Goal: Information Seeking & Learning: Learn about a topic

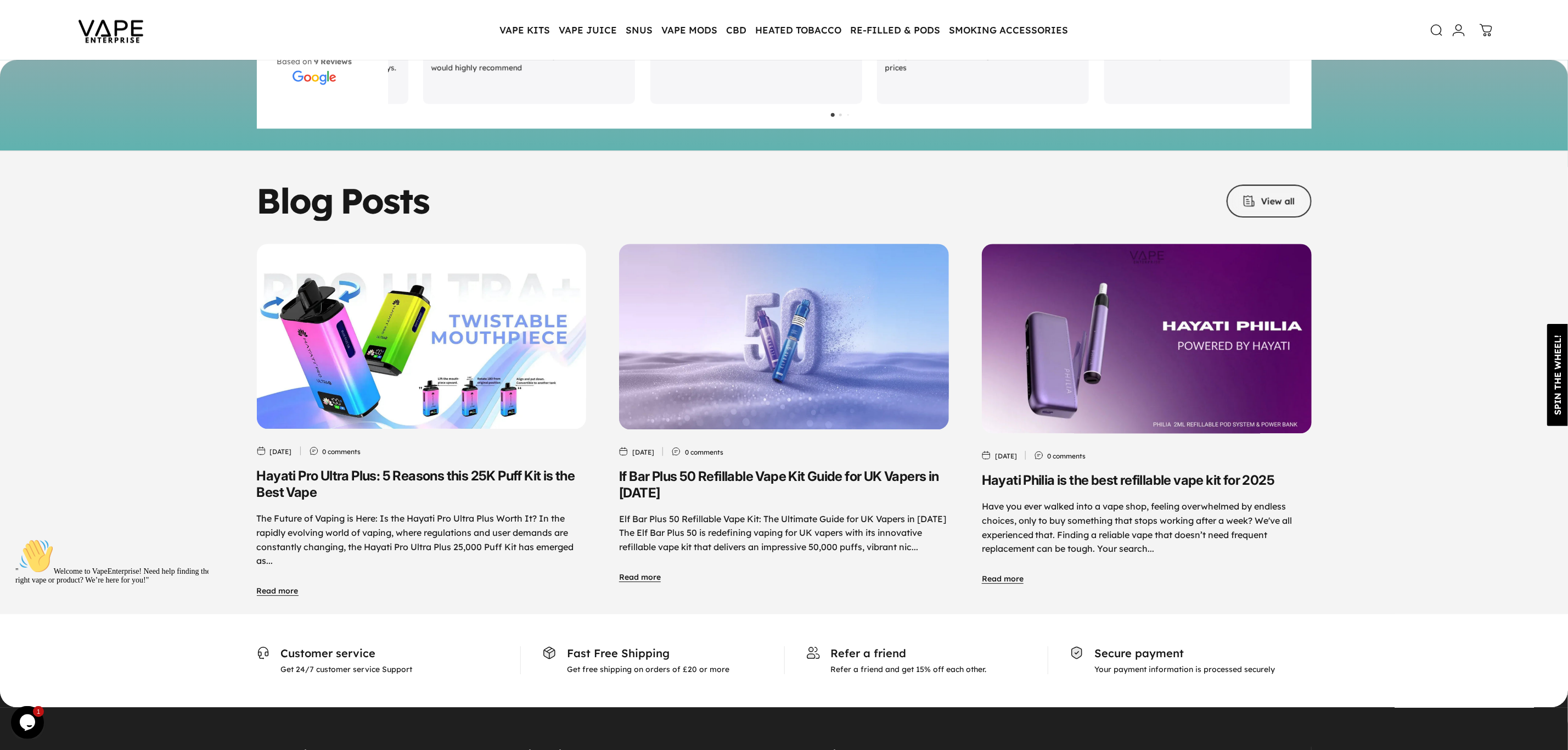
scroll to position [5271, 0]
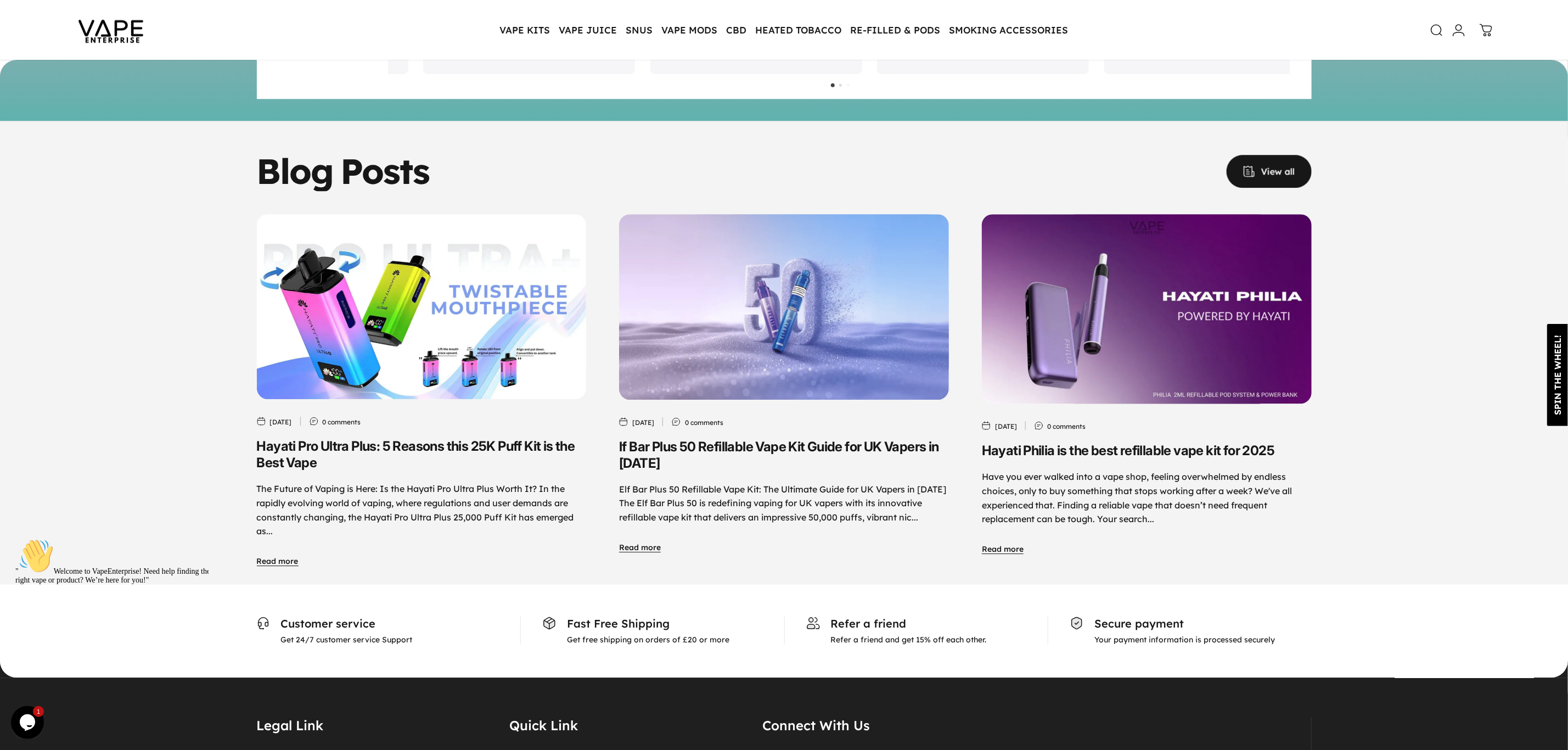
drag, startPoint x: 1273, startPoint y: 137, endPoint x: 1259, endPoint y: 159, distance: 26.1
click at [1273, 138] on span at bounding box center [1269, 171] width 128 height 66
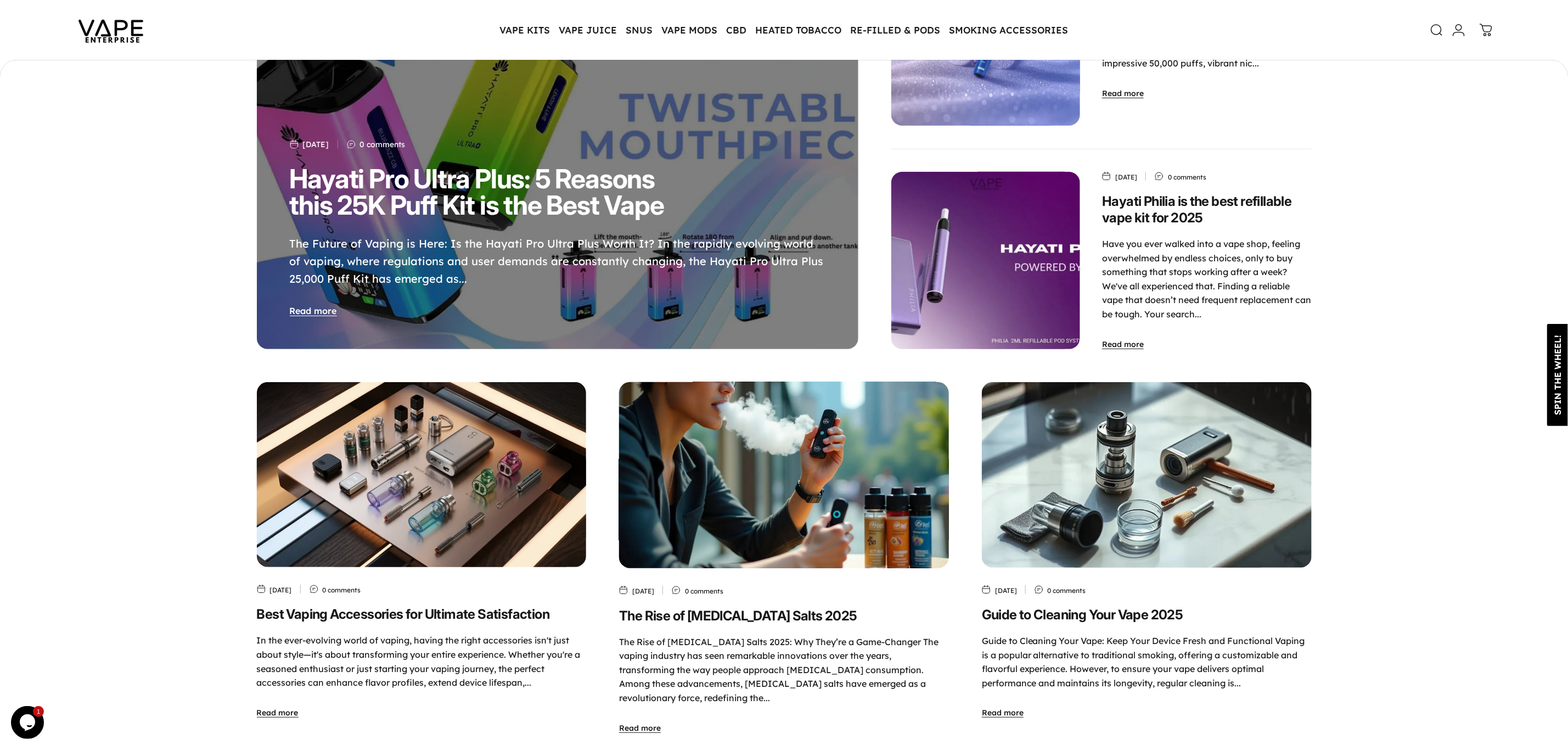
scroll to position [409, 0]
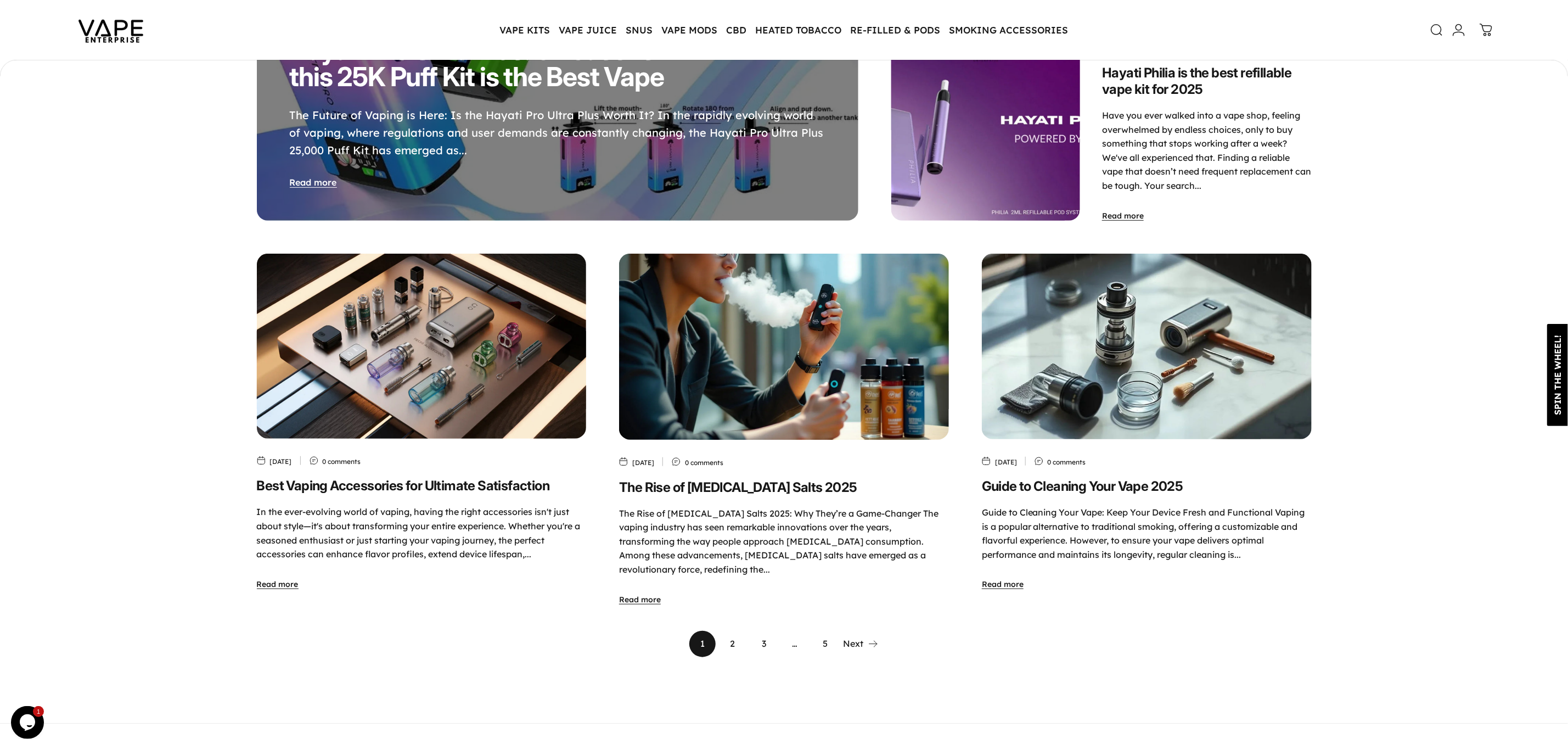
click at [729, 639] on link "2" at bounding box center [733, 644] width 26 height 26
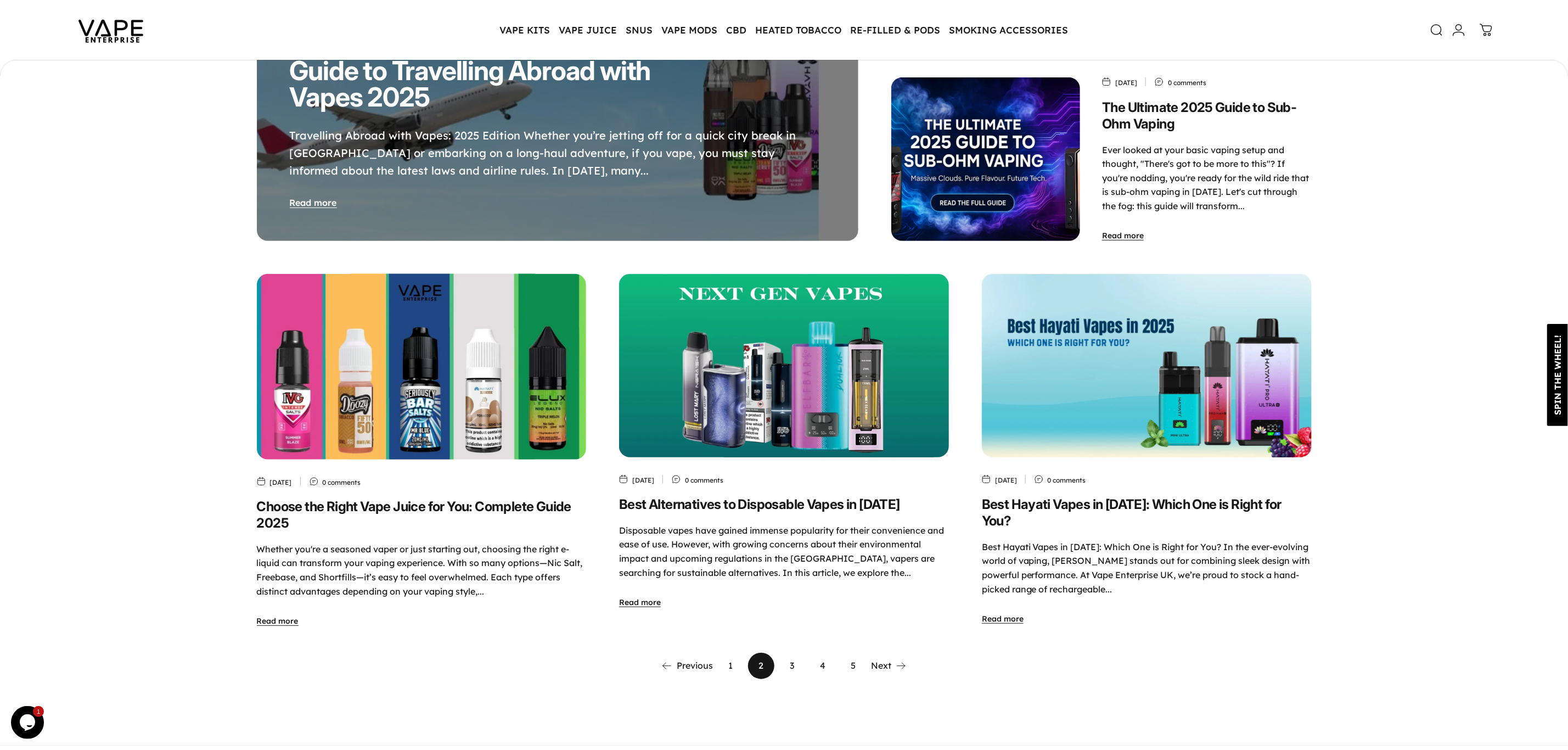
scroll to position [443, 0]
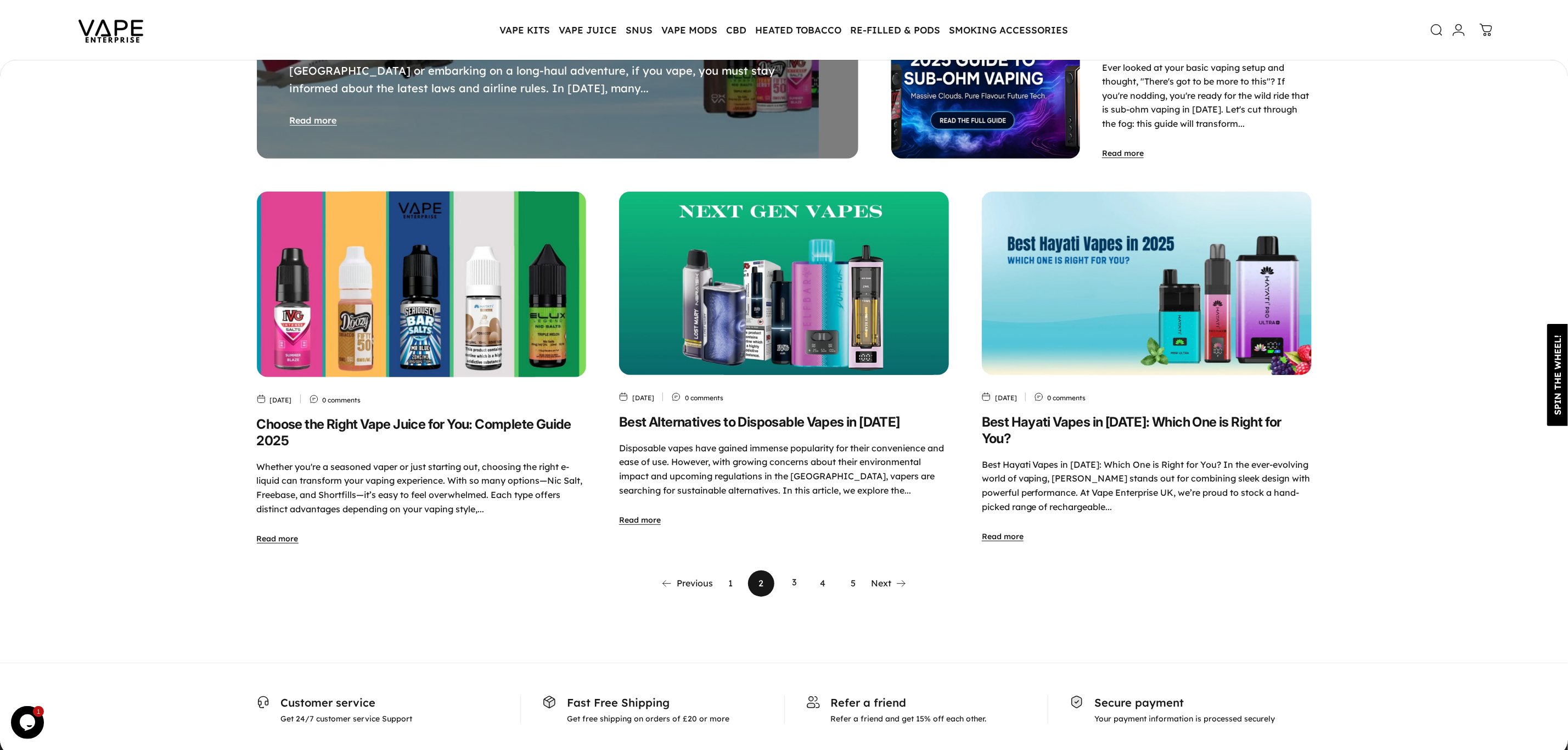
click at [804, 575] on div "Previous 1 2 3 4 5 Next" at bounding box center [783, 583] width 245 height 26
click at [797, 580] on link "3" at bounding box center [791, 583] width 26 height 26
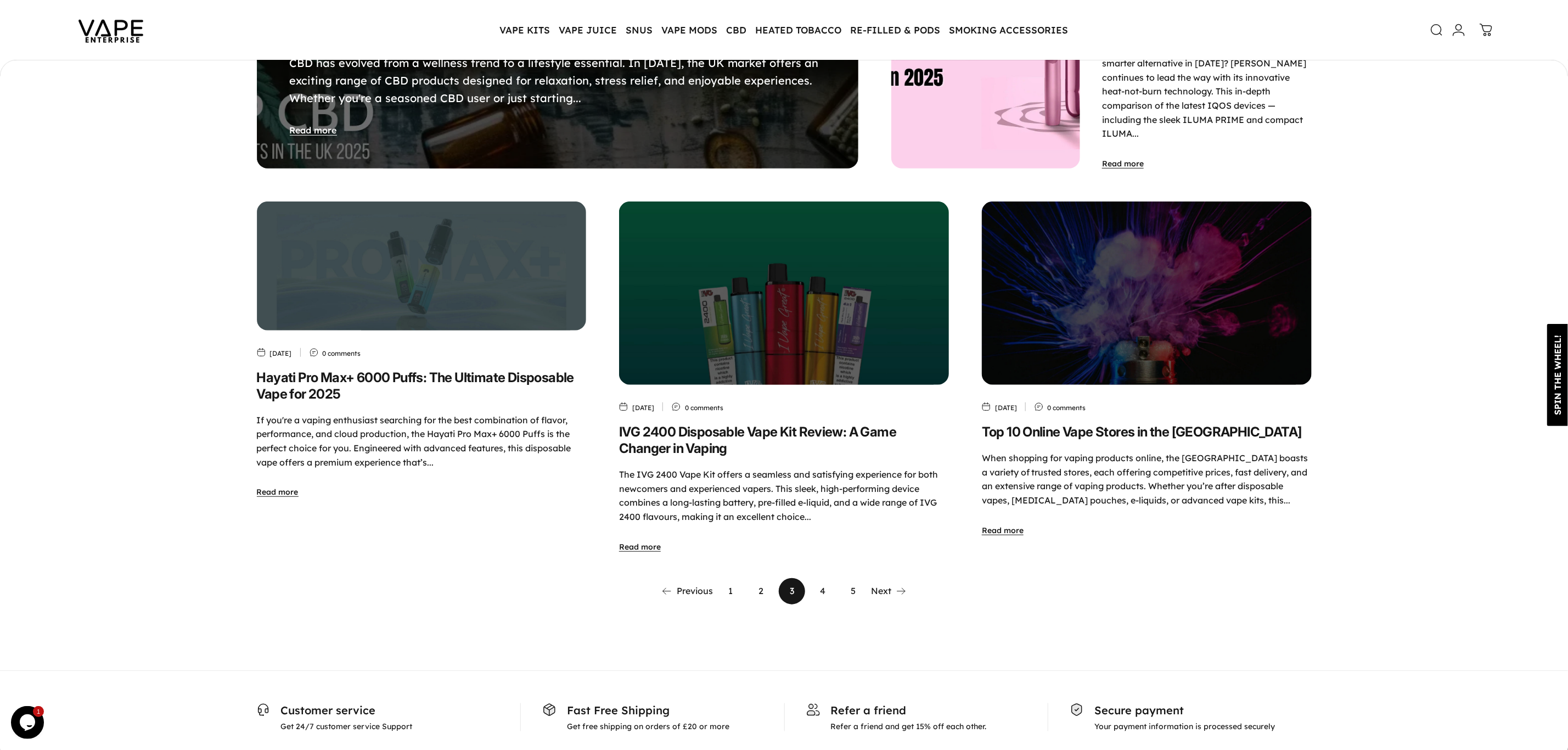
scroll to position [492, 0]
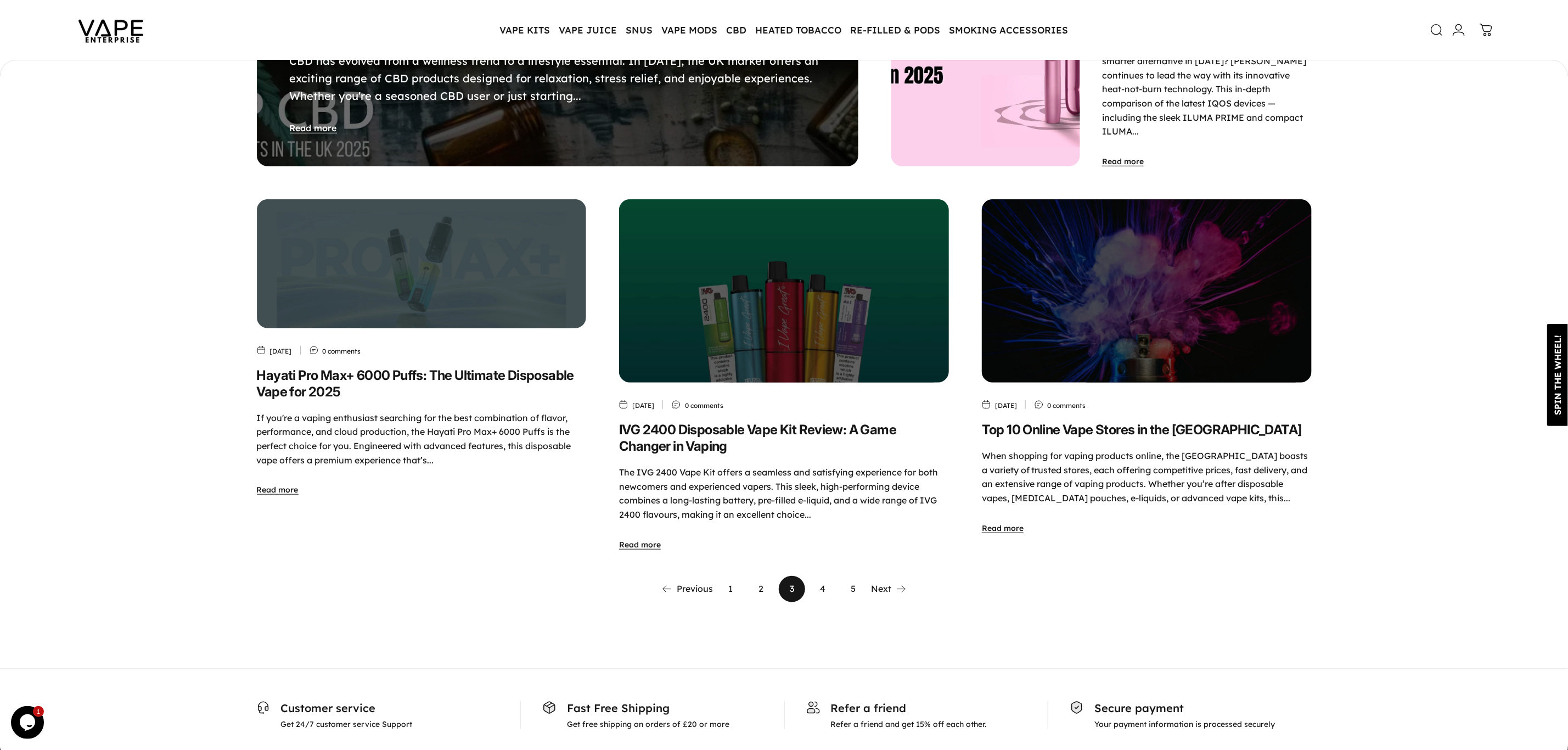
click at [817, 576] on link "4" at bounding box center [822, 589] width 26 height 26
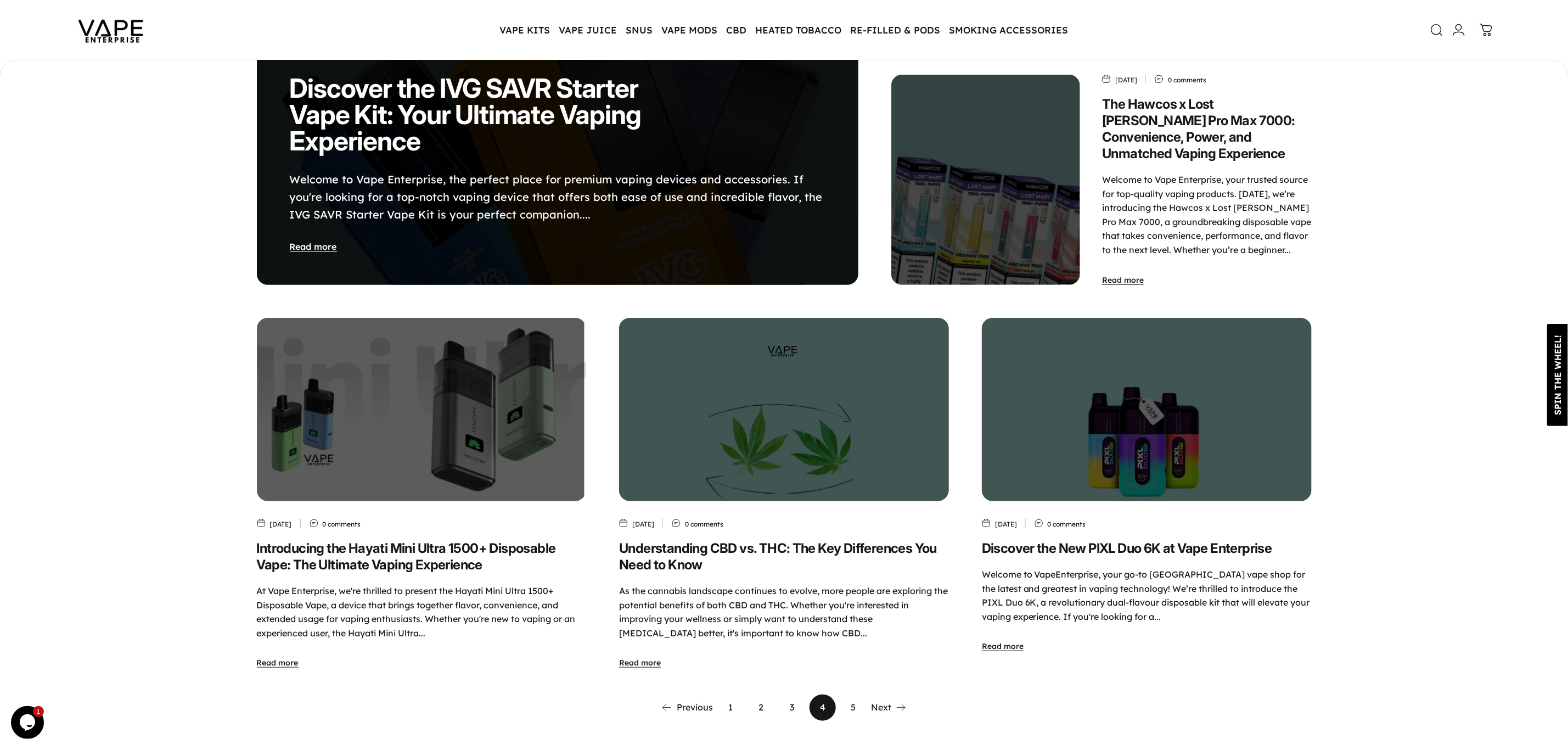
scroll to position [409, 0]
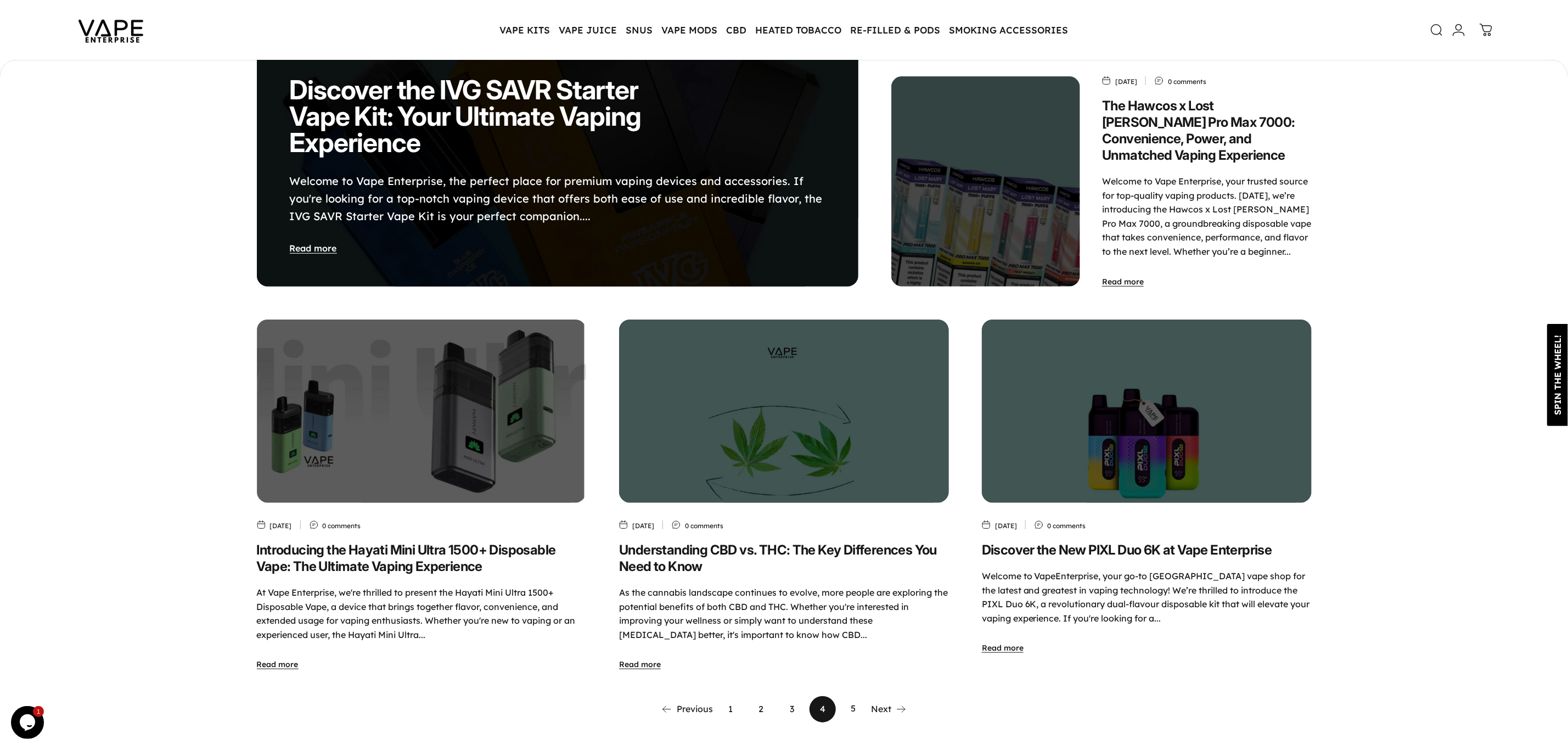
click at [852, 699] on link "5" at bounding box center [853, 709] width 26 height 26
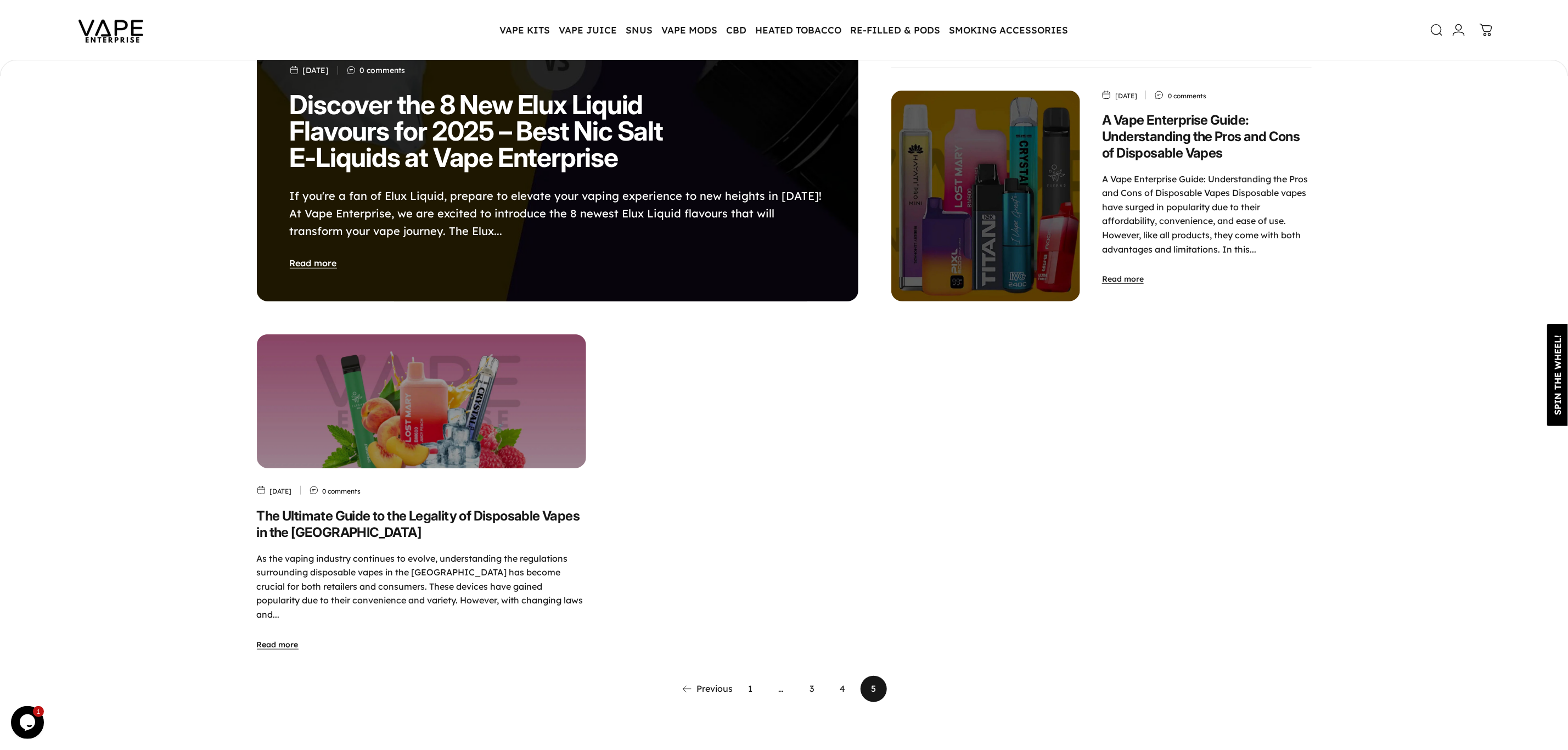
scroll to position [409, 0]
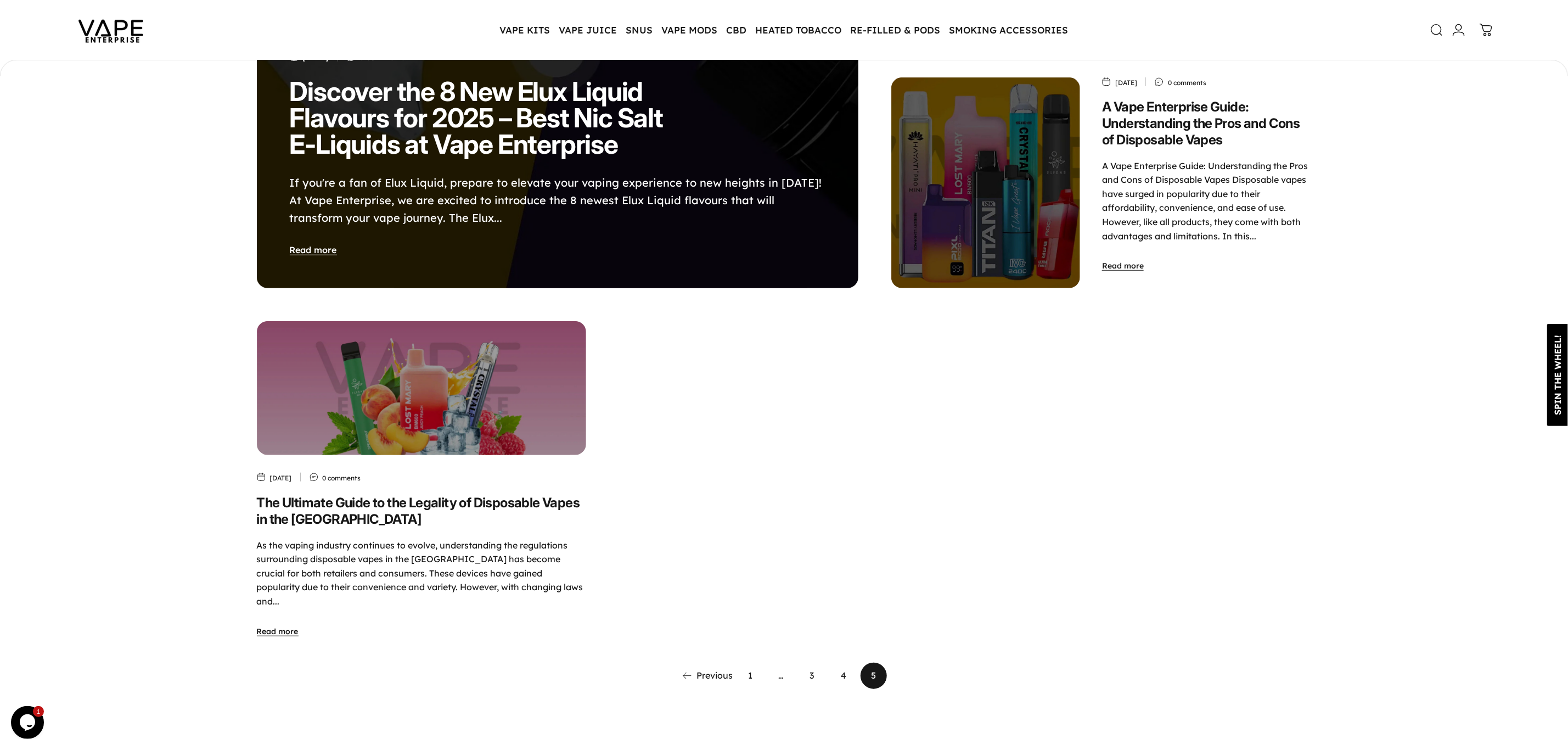
click at [847, 663] on link "4" at bounding box center [842, 676] width 26 height 26
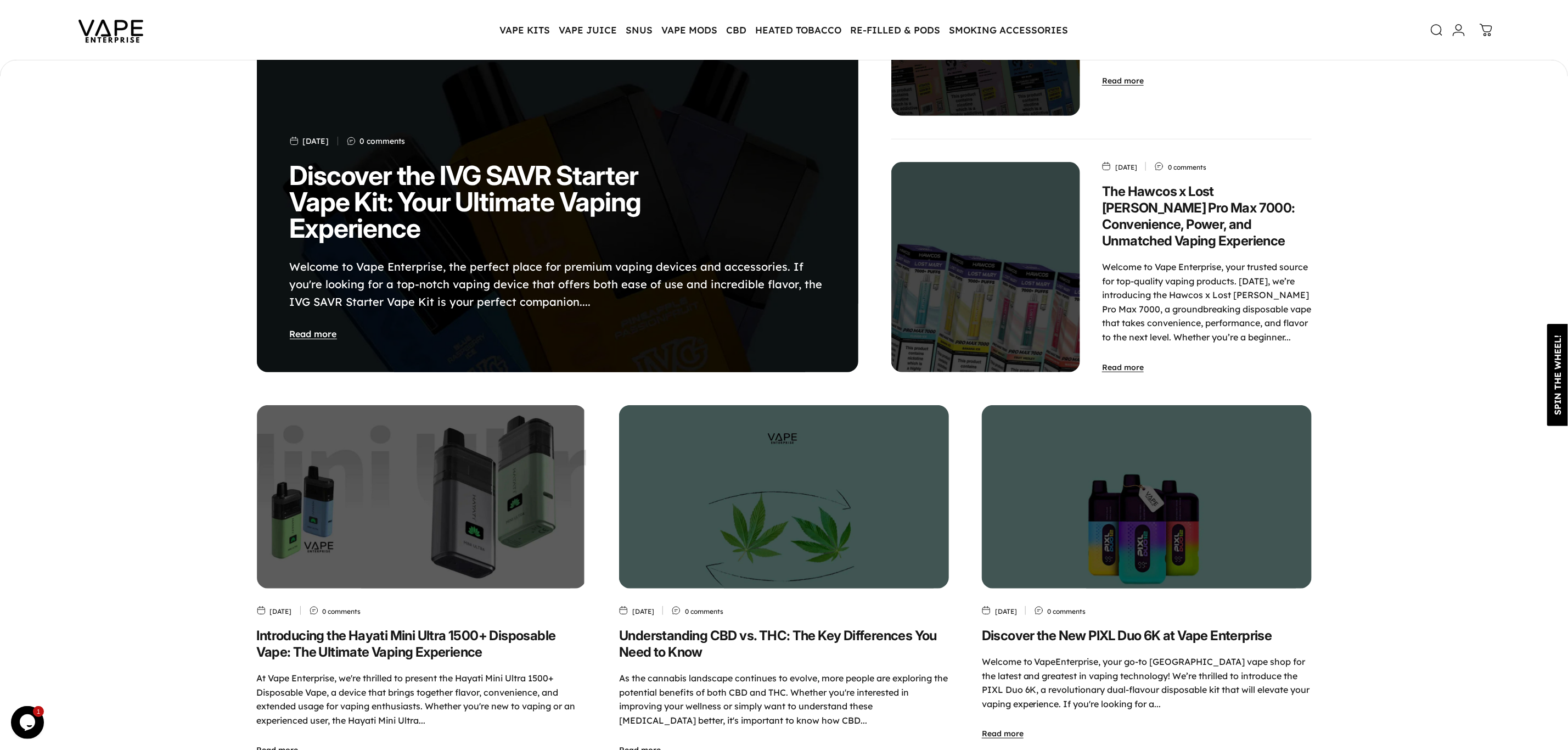
scroll to position [409, 0]
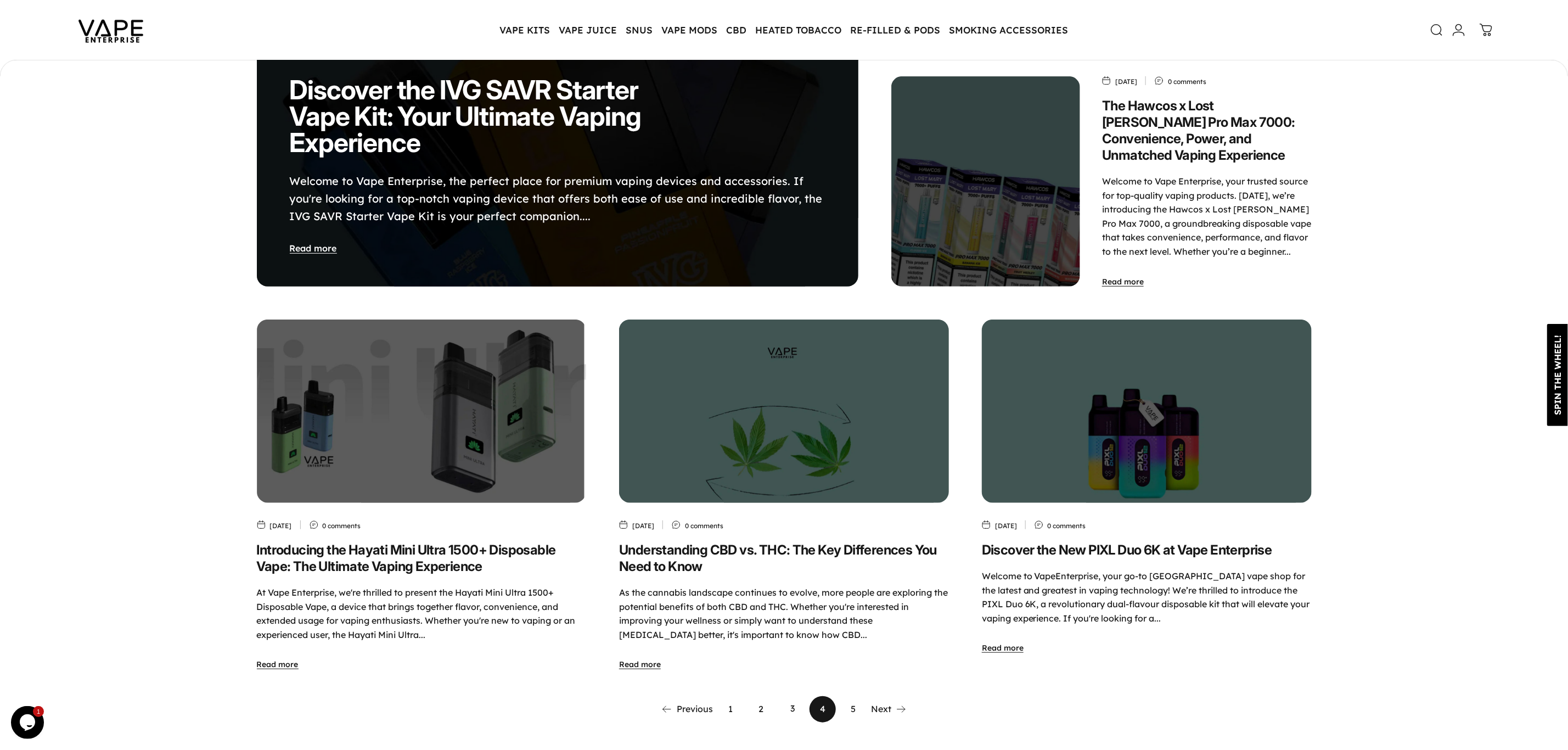
click at [795, 699] on link "3" at bounding box center [791, 709] width 26 height 26
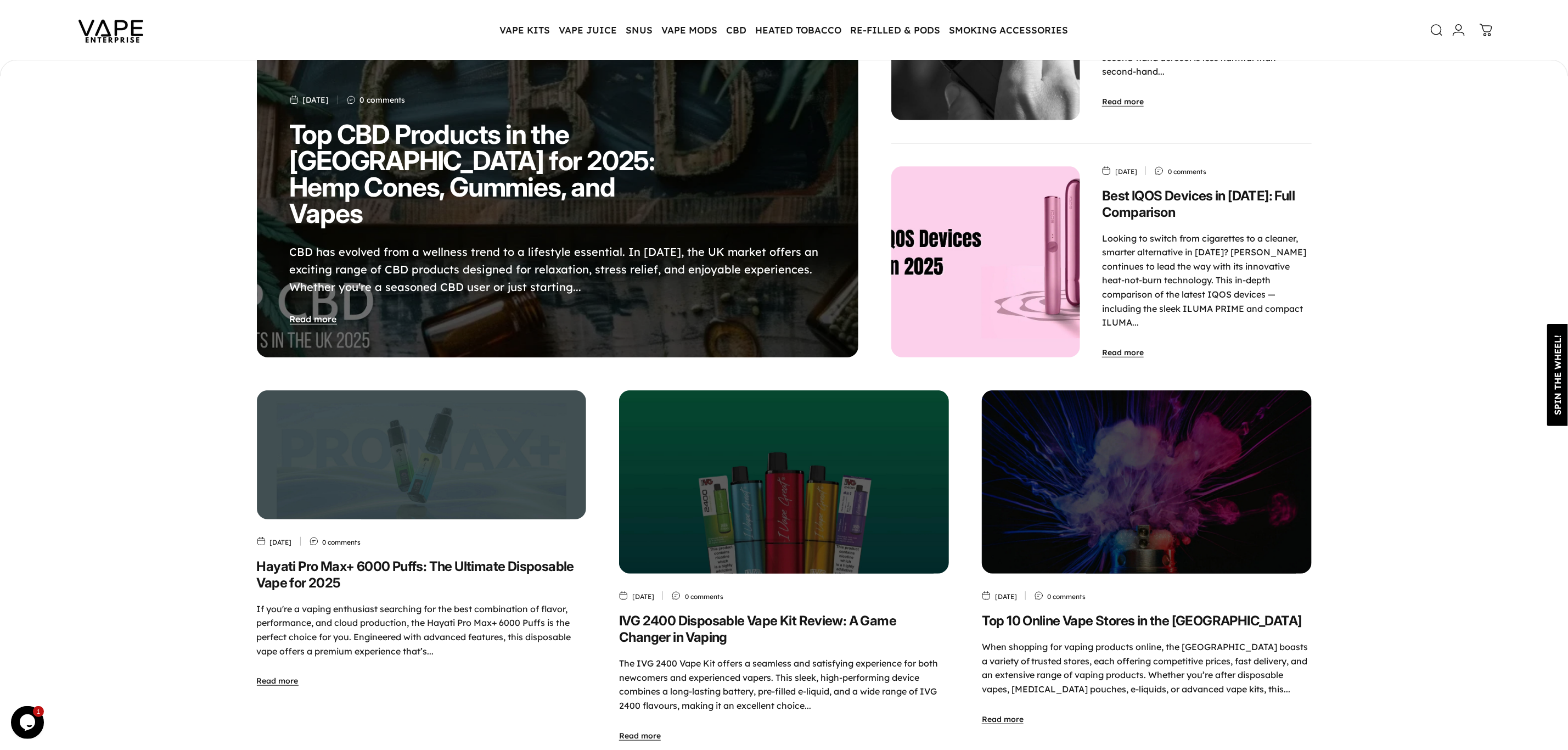
scroll to position [327, 0]
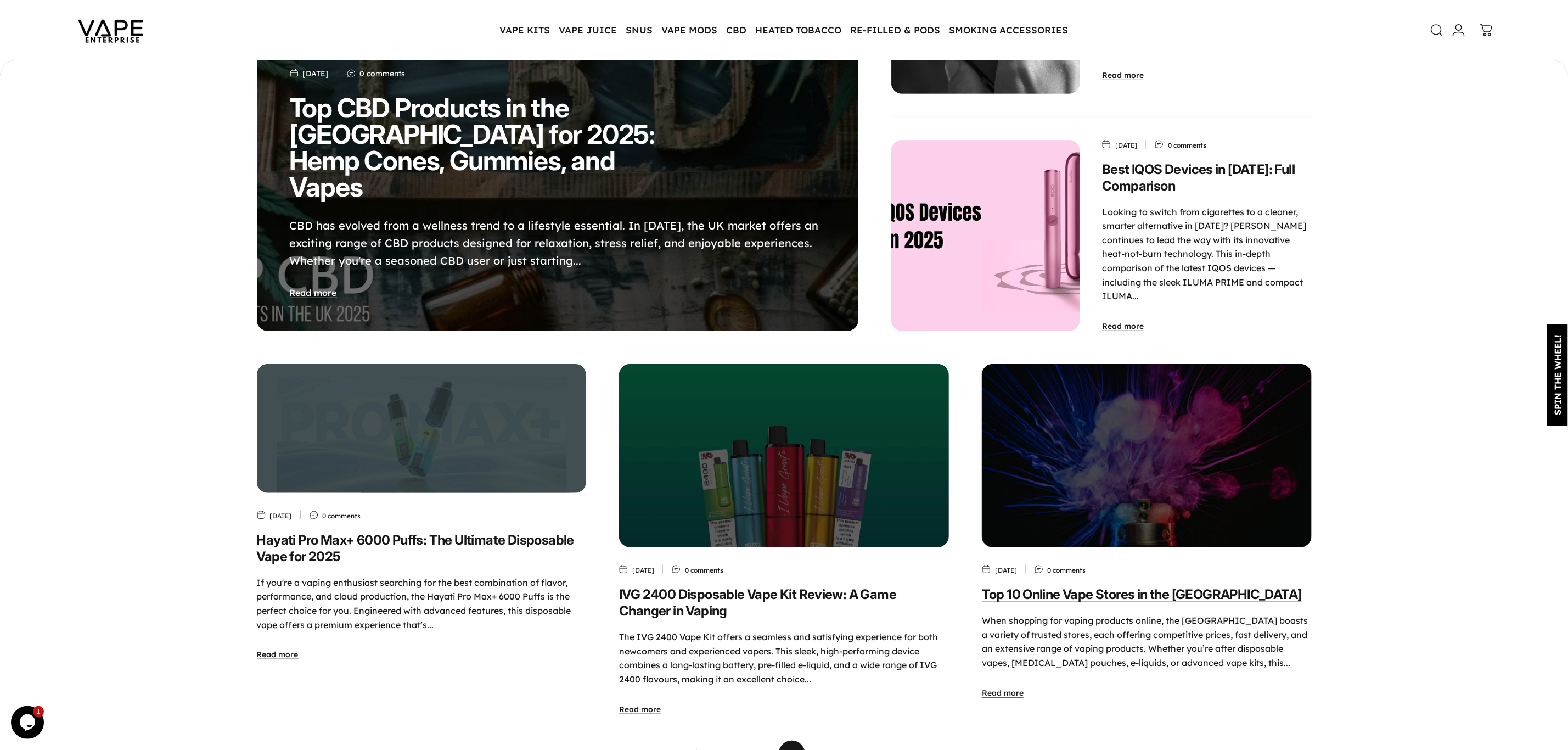
click at [1041, 586] on link "Top 10 Online Vape Stores in the [GEOGRAPHIC_DATA]" at bounding box center [1142, 594] width 320 height 16
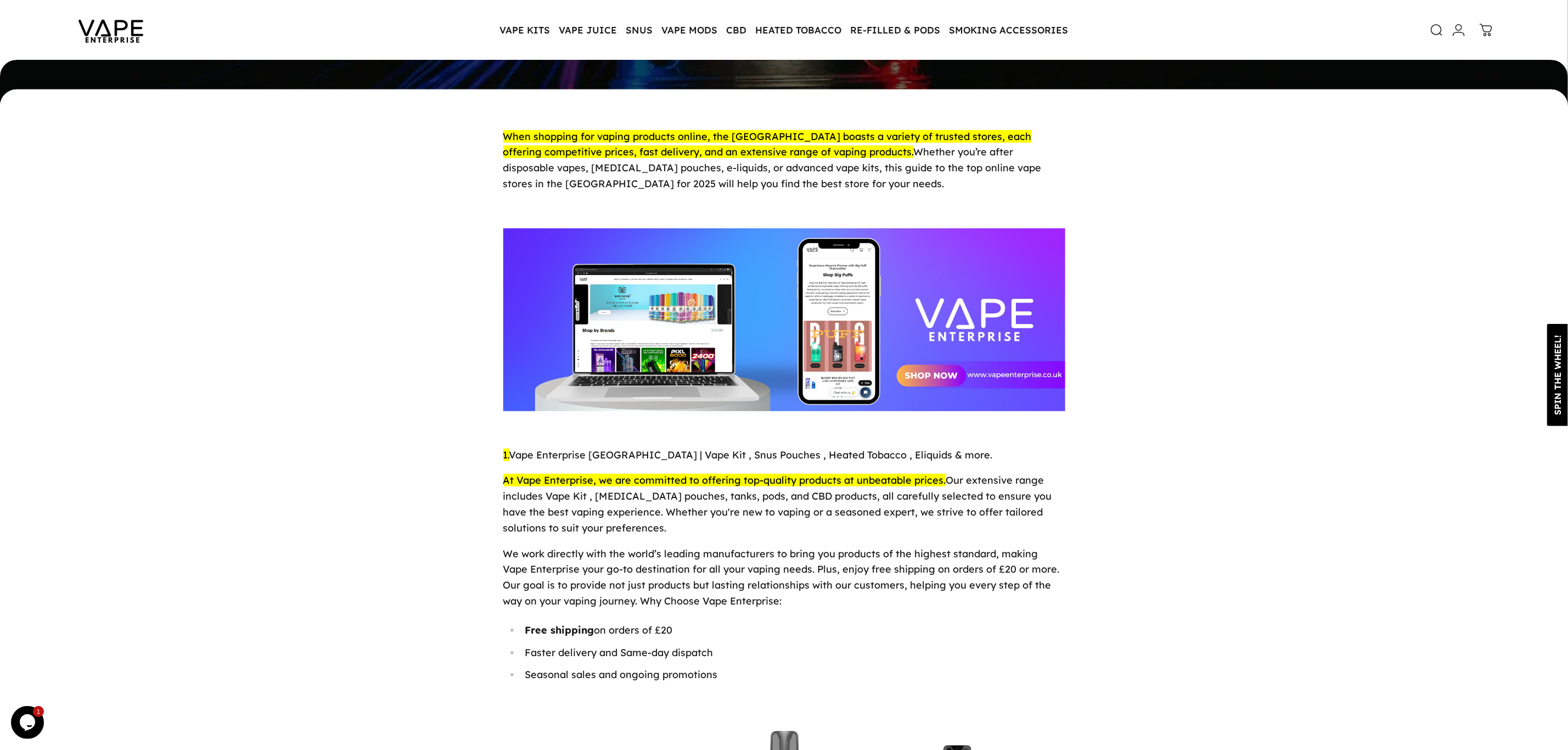
scroll to position [300, 0]
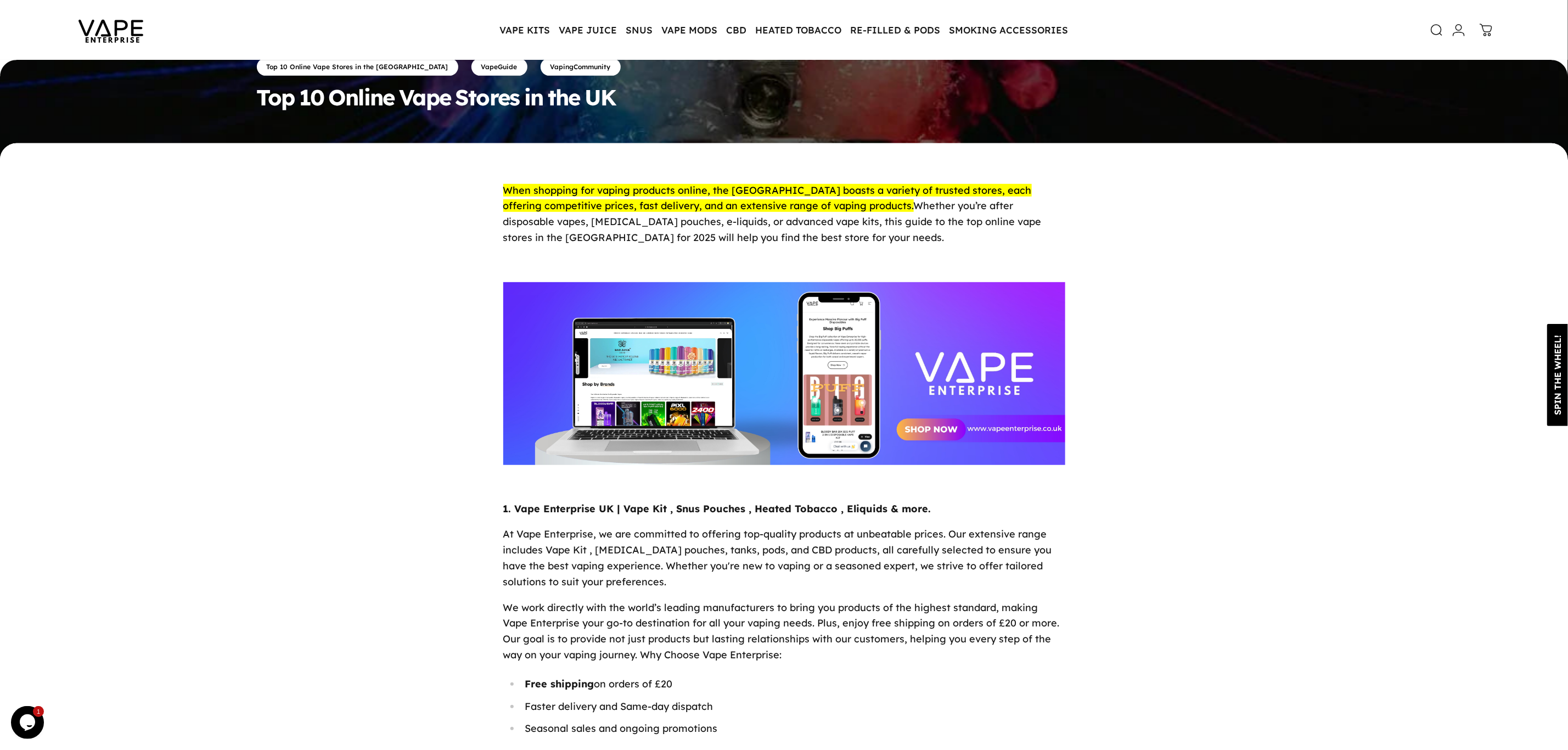
scroll to position [4, 0]
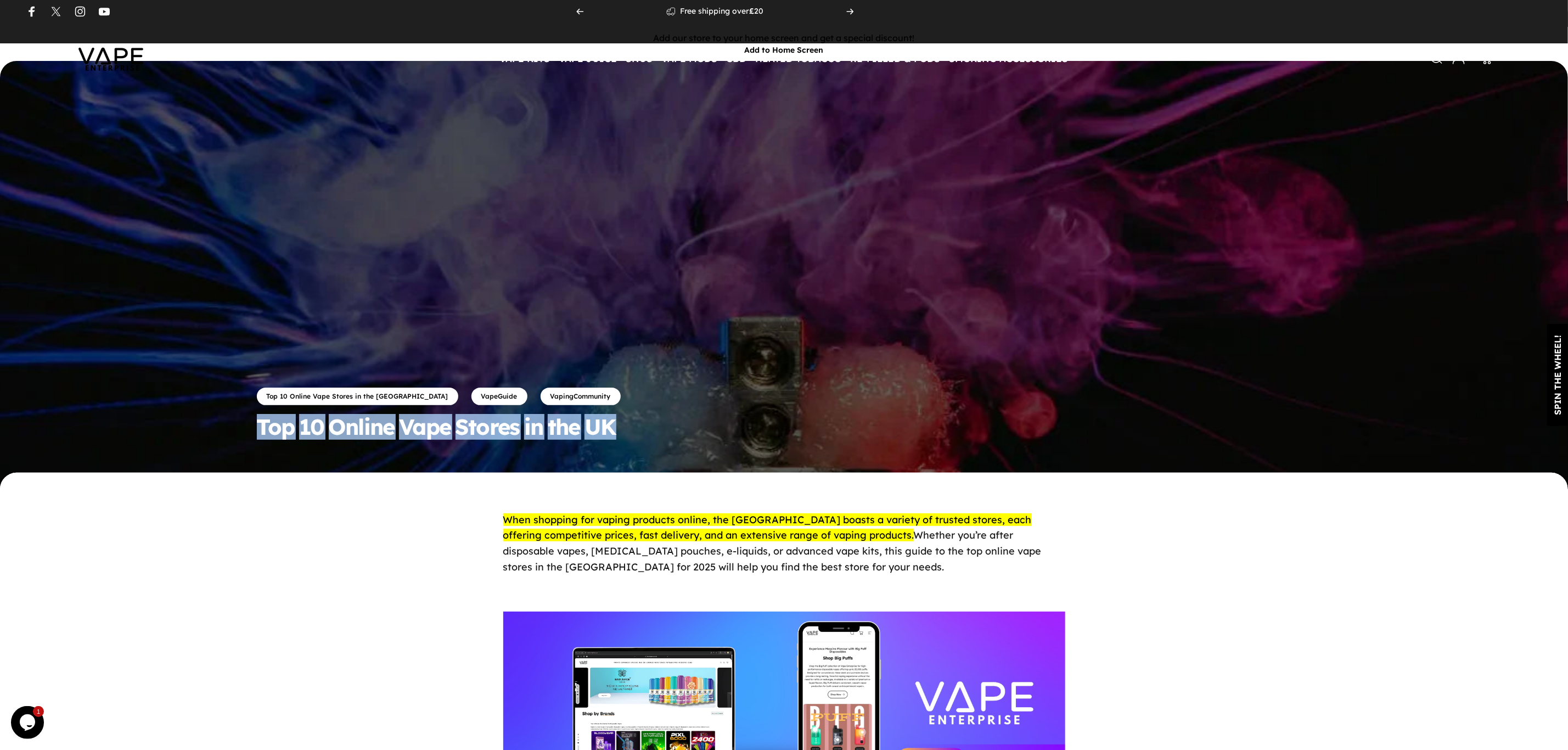
drag, startPoint x: 249, startPoint y: 431, endPoint x: 652, endPoint y: 428, distance: 403.0
click at [652, 428] on div "Top 10 Online Vape Stores in the UK VapeGuide VapingCommunity Top 10 Online Vap…" at bounding box center [784, 266] width 1568 height 412
copy split-words "Top 10 Online Vape Stores in the UK"
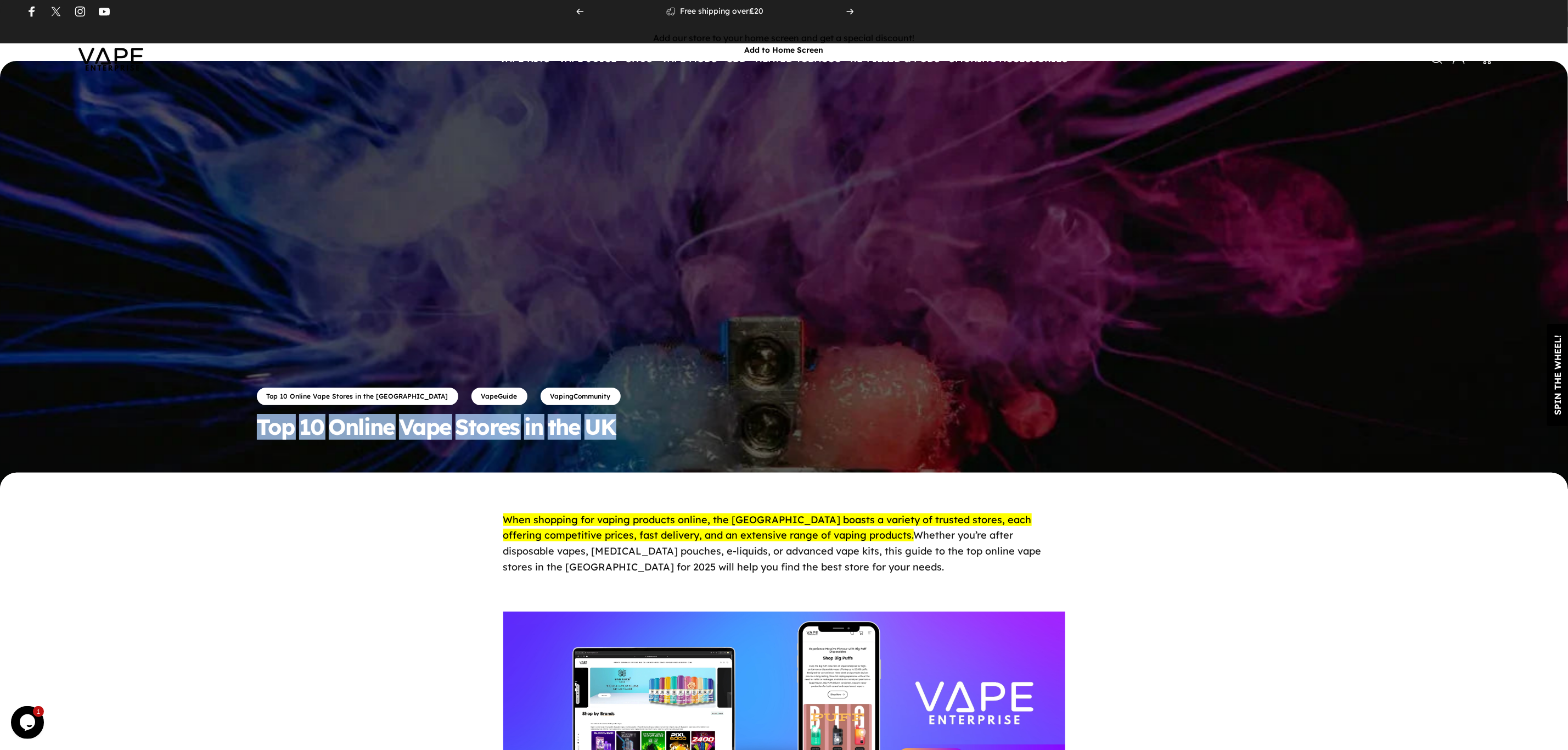
drag, startPoint x: 247, startPoint y: 424, endPoint x: 626, endPoint y: 426, distance: 379.0
click at [629, 429] on div "Top 10 Online Vape Stores in the UK VapeGuide VapingCommunity Top 10 Online Vap…" at bounding box center [784, 266] width 1568 height 412
copy split-words "Top 10 Online Vape Stores in the UK"
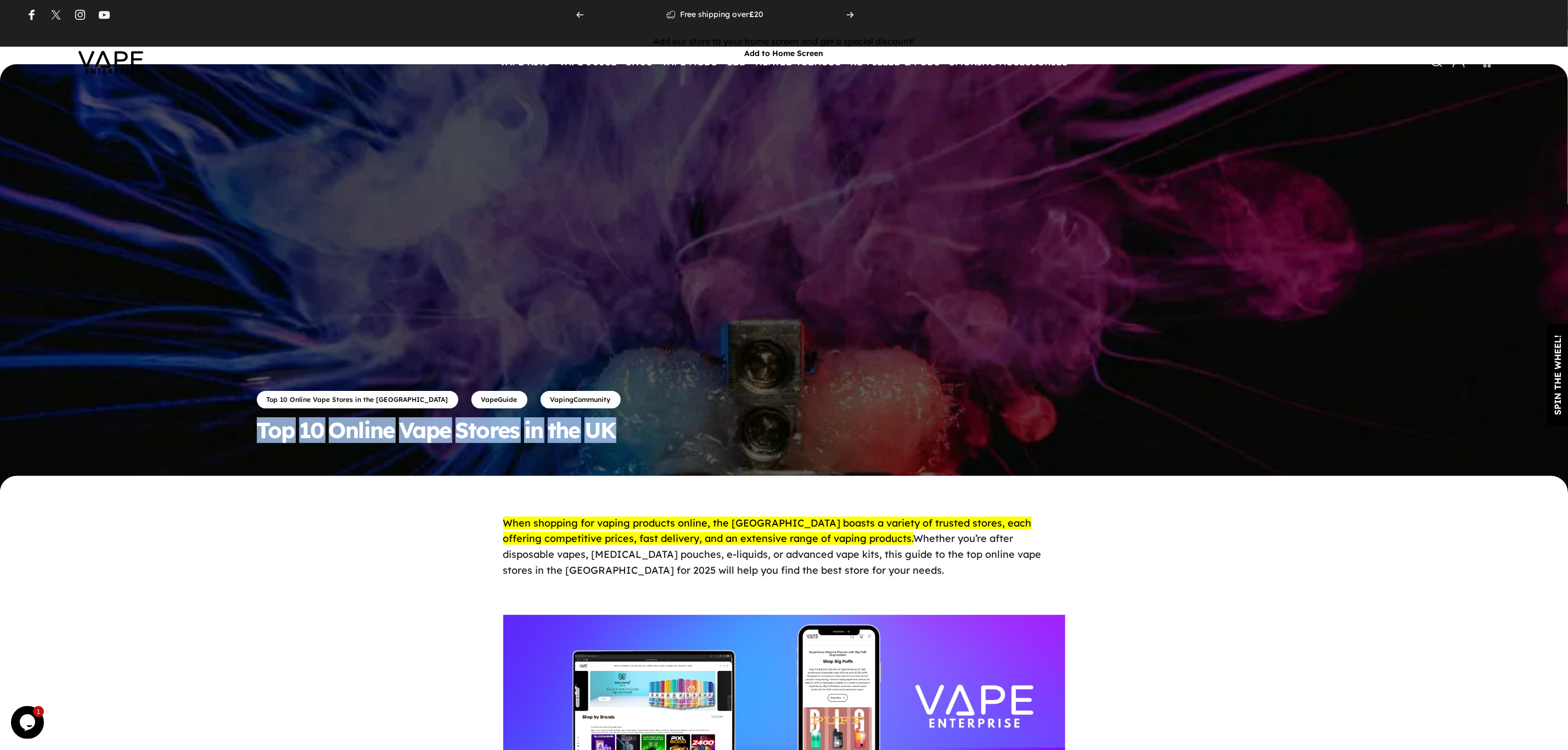
scroll to position [0, 0]
click at [109, 71] on img at bounding box center [111, 62] width 99 height 52
